Goal: Information Seeking & Learning: Learn about a topic

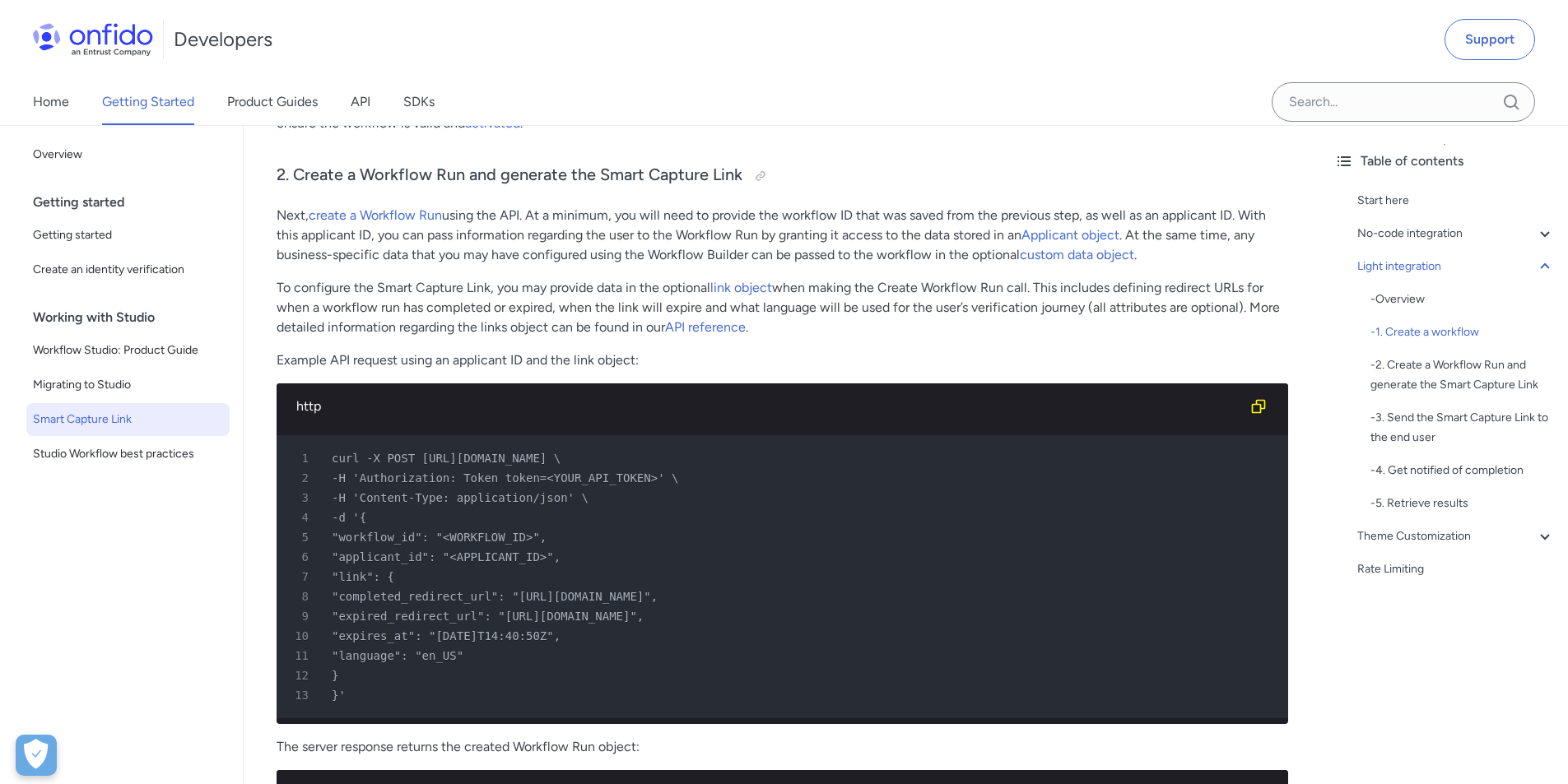
scroll to position [2308, 0]
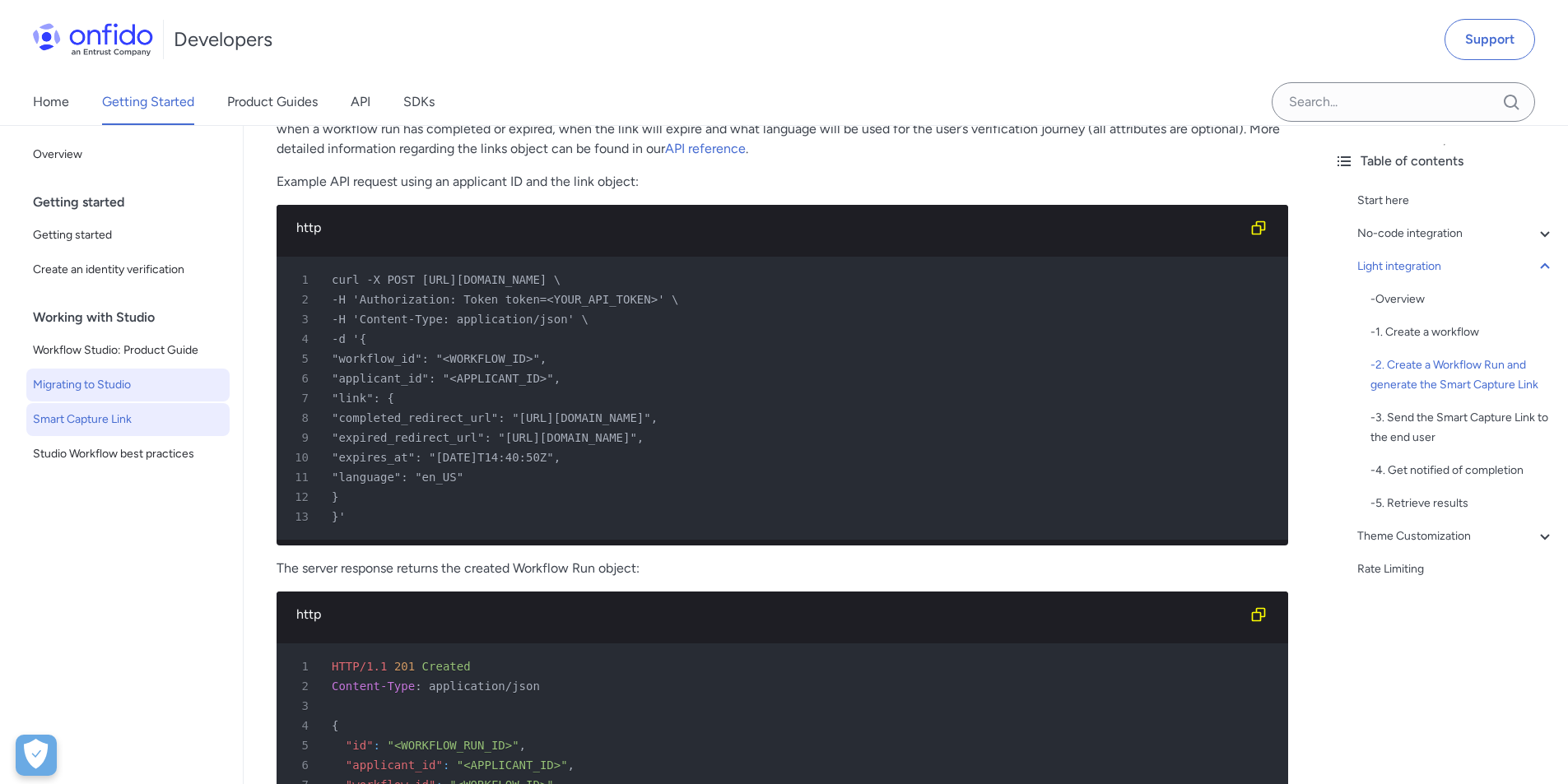
click at [116, 383] on span "Migrating to Studio" at bounding box center [128, 385] width 190 height 20
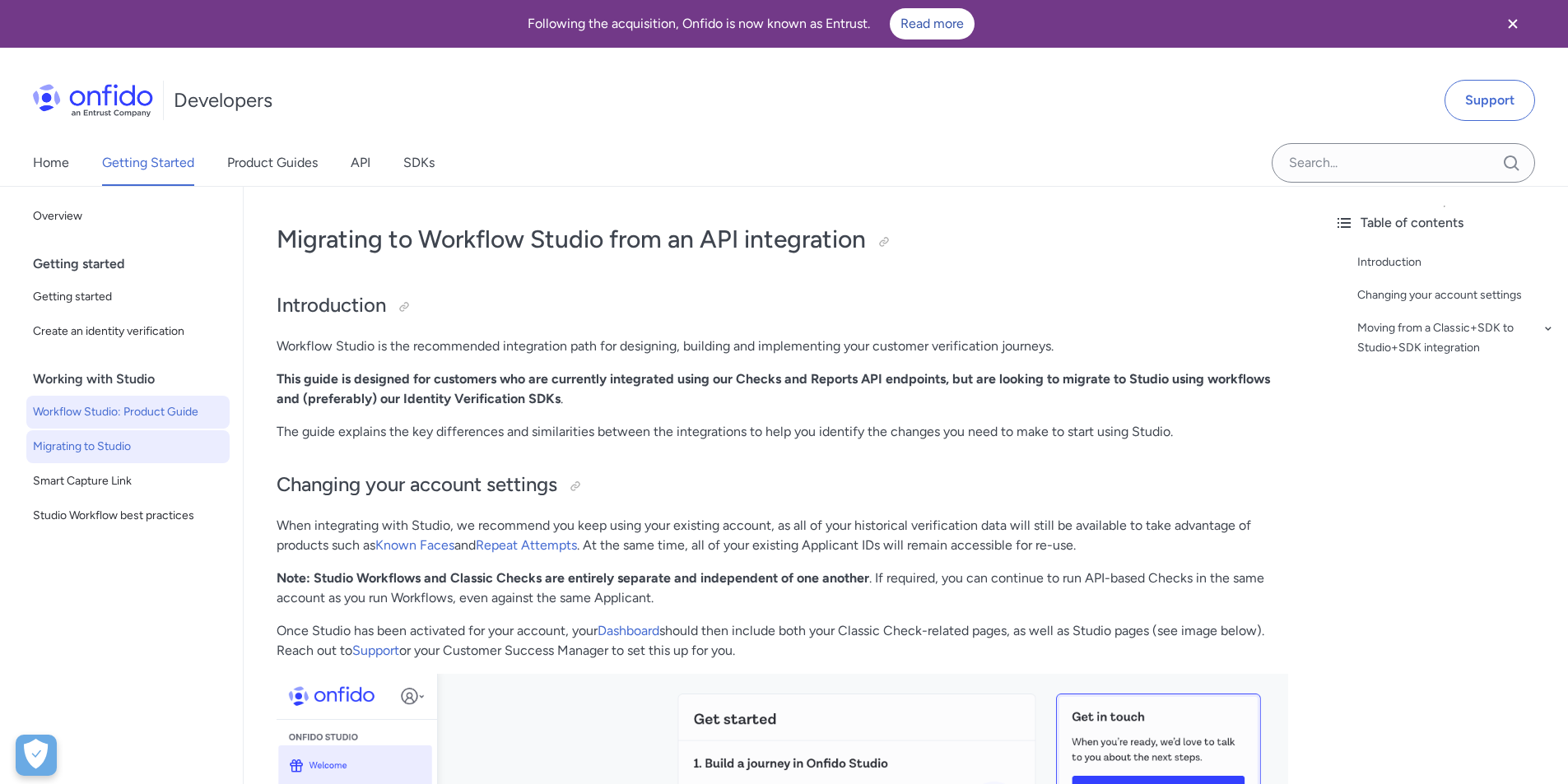
click at [139, 424] on link "Workflow Studio: Product Guide" at bounding box center [128, 412] width 204 height 33
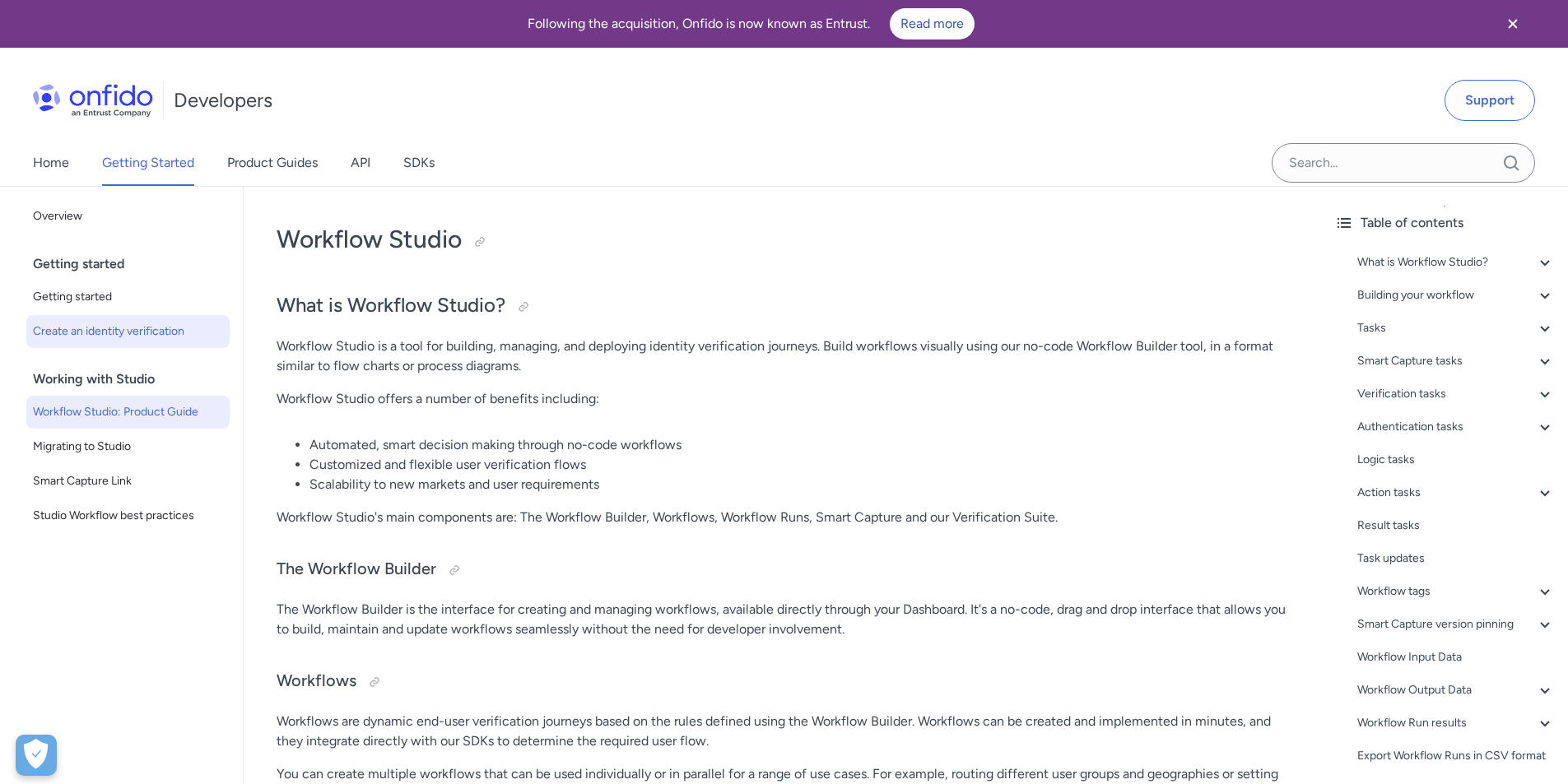
click at [147, 344] on link "Create an identity verification" at bounding box center [128, 331] width 204 height 33
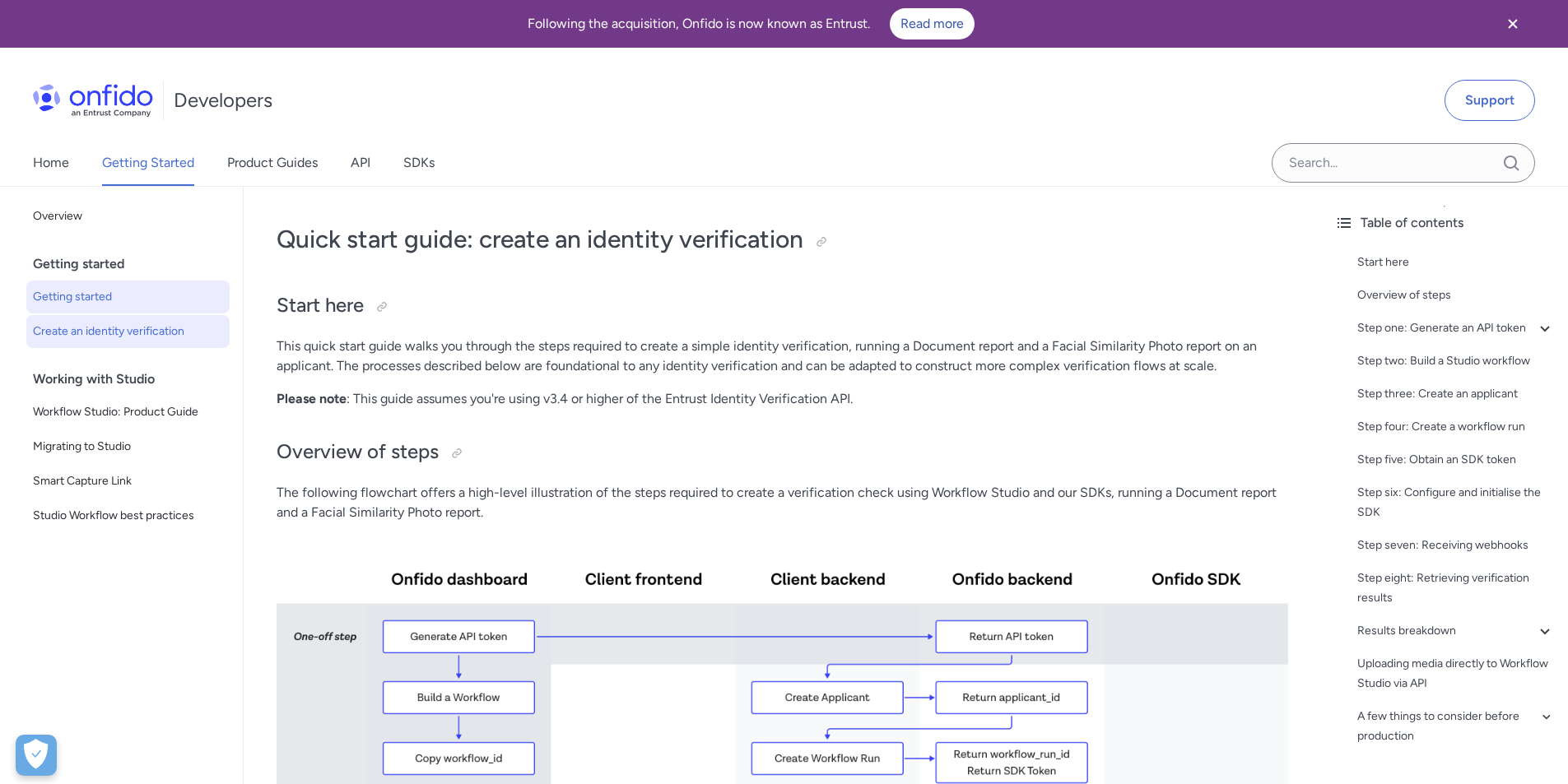
click at [130, 295] on span "Getting started" at bounding box center [128, 297] width 190 height 20
